Goal: Complete Application Form: Complete application form

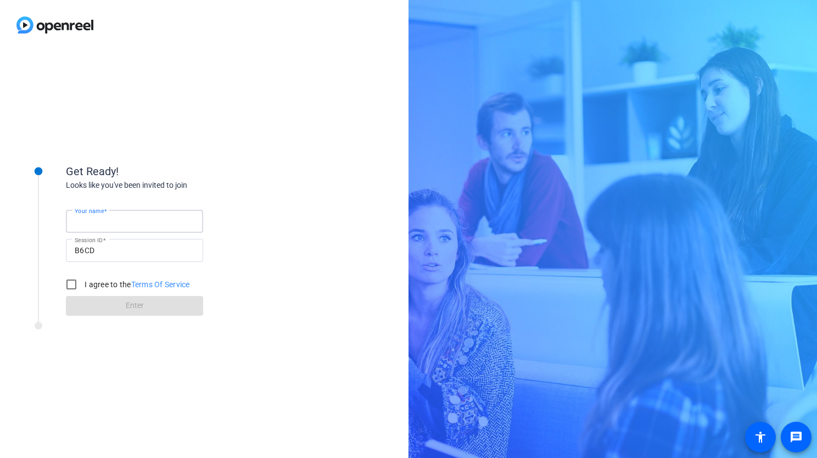
click at [150, 221] on input "Your name" at bounding box center [135, 221] width 120 height 13
type input "[PERSON_NAME]"
click at [63, 284] on input "I agree to the Terms Of Service" at bounding box center [71, 285] width 22 height 22
checkbox input "true"
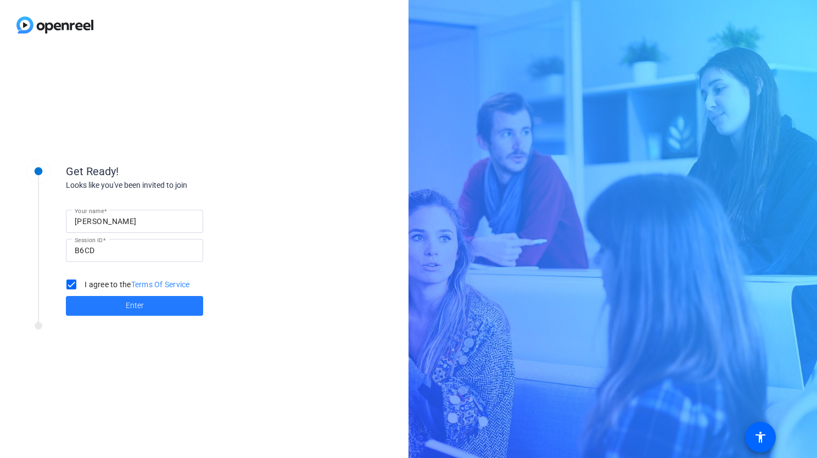
click at [109, 299] on span at bounding box center [134, 306] width 137 height 26
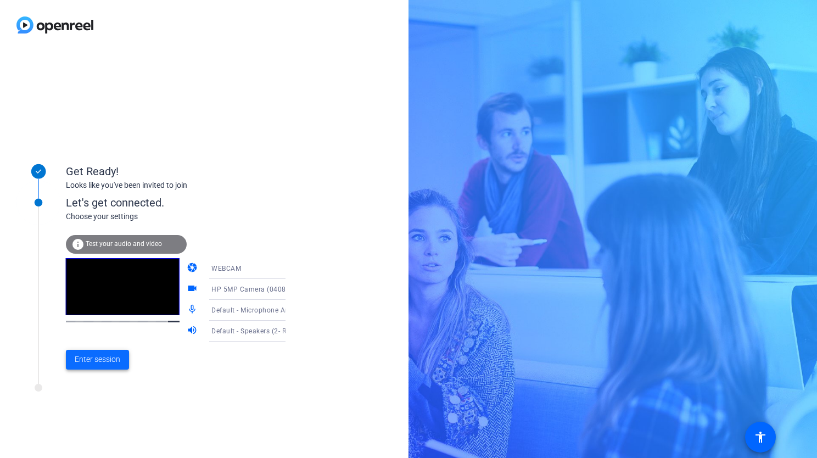
click at [107, 358] on span "Enter session" at bounding box center [98, 360] width 46 height 12
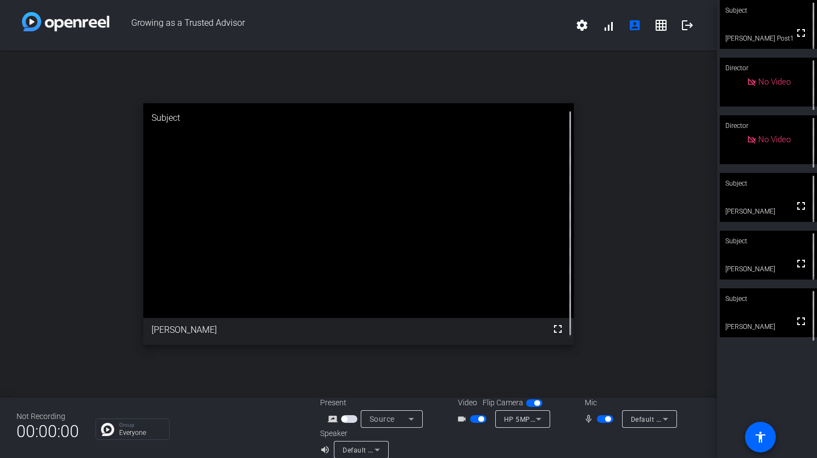
click at [597, 419] on span "button" at bounding box center [605, 419] width 16 height 8
click at [472, 419] on span "button" at bounding box center [478, 419] width 16 height 8
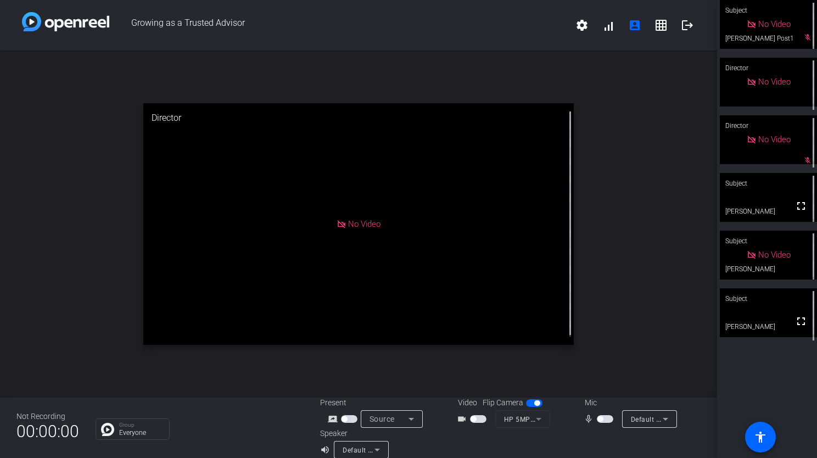
click at [603, 421] on span "button" at bounding box center [605, 419] width 16 height 8
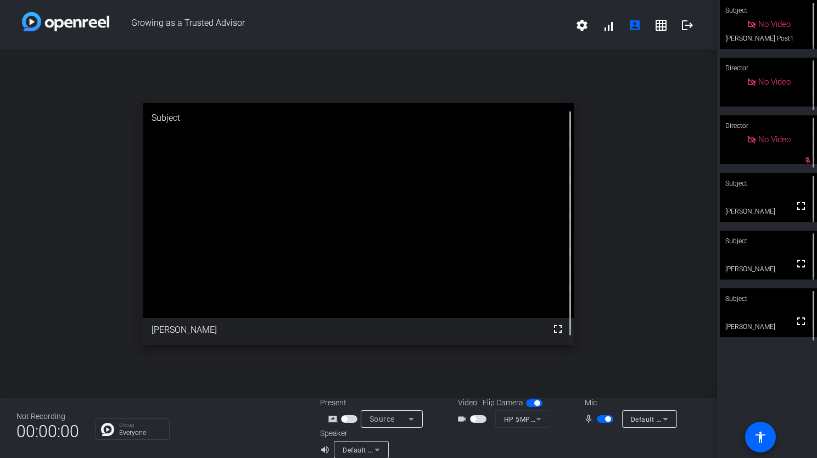
click at [477, 420] on span "button" at bounding box center [478, 419] width 16 height 8
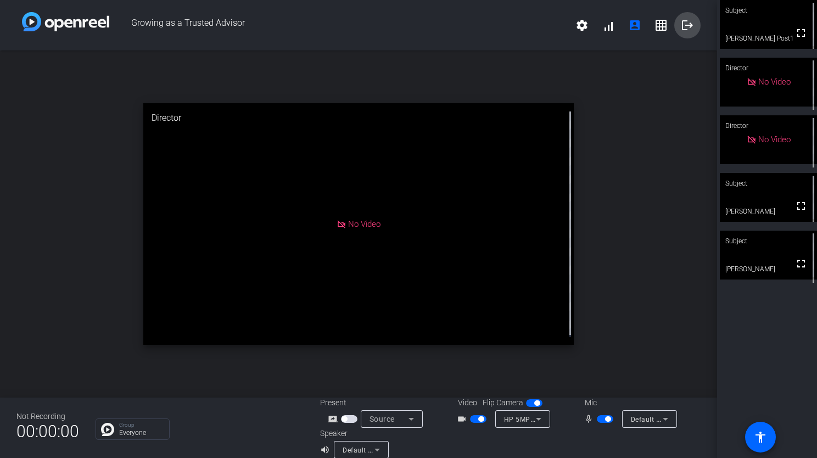
click at [689, 30] on span at bounding box center [687, 25] width 26 height 26
